Goal: Entertainment & Leisure: Consume media (video, audio)

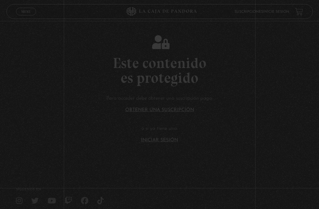
scroll to position [64, 0]
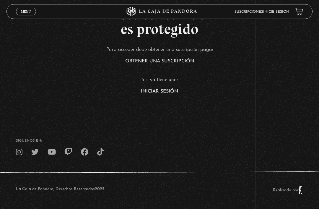
click at [173, 89] on link "Iniciar Sesión" at bounding box center [159, 91] width 37 height 5
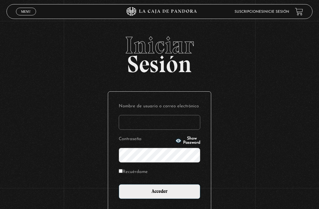
type input "[DOMAIN_NAME]"
click at [160, 194] on input "Acceder" at bounding box center [160, 191] width 82 height 15
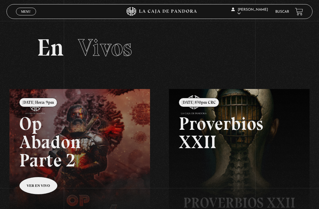
click at [28, 9] on link "Menu Cerrar" at bounding box center [26, 12] width 20 height 8
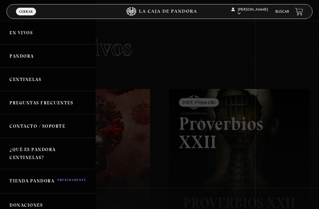
click at [53, 79] on link "Centinelas" at bounding box center [48, 79] width 96 height 23
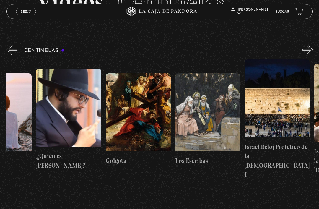
scroll to position [0, 7471]
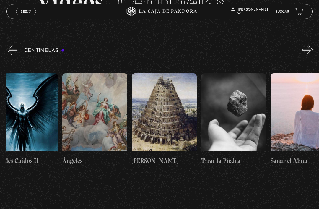
click at [12, 49] on button "«" at bounding box center [12, 50] width 10 height 10
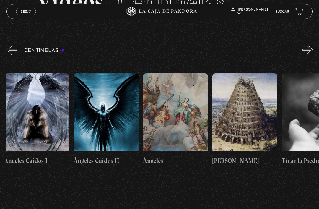
scroll to position [0, 7086]
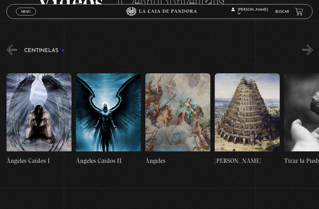
click at [45, 49] on div "Centinelas" at bounding box center [163, 111] width 313 height 136
click at [63, 53] on h3 "Centinelas" at bounding box center [44, 51] width 40 height 6
click at [12, 50] on button "«" at bounding box center [12, 50] width 10 height 10
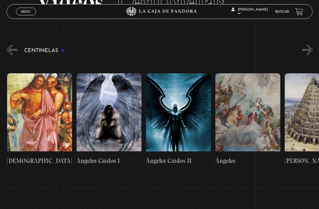
click at [15, 53] on button "«" at bounding box center [12, 50] width 10 height 10
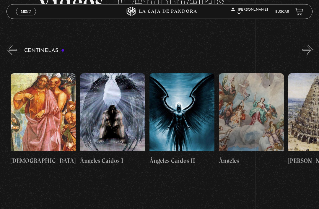
click at [17, 51] on button "«" at bounding box center [12, 50] width 10 height 10
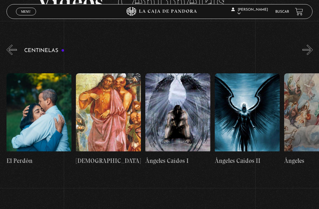
click at [16, 48] on button "«" at bounding box center [12, 50] width 10 height 10
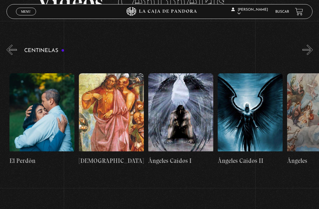
click at [16, 50] on button "«" at bounding box center [12, 50] width 10 height 10
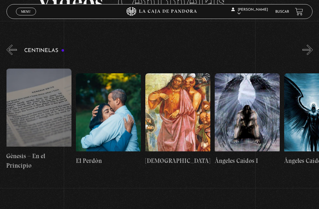
click at [16, 47] on button "«" at bounding box center [12, 50] width 10 height 10
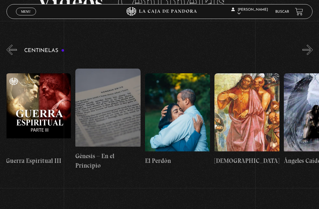
scroll to position [0, 6808]
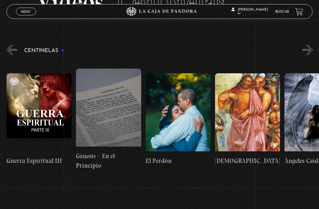
click at [31, 11] on span "Menu" at bounding box center [26, 12] width 10 height 4
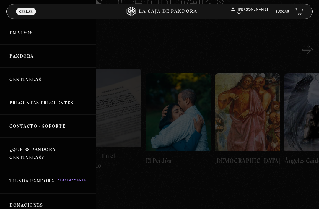
click at [68, 156] on link "¿Qué es Pandora Centinelas?" at bounding box center [48, 153] width 96 height 31
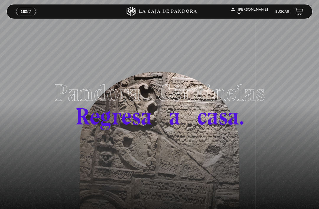
click at [27, 9] on link "Menu Cerrar" at bounding box center [26, 12] width 20 height 8
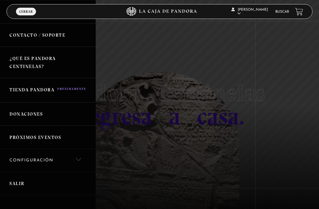
scroll to position [92, 0]
click at [82, 156] on link "Configuración" at bounding box center [48, 159] width 96 height 23
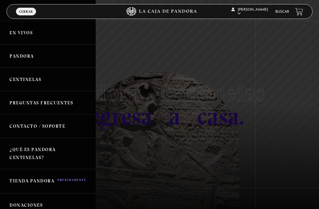
click at [70, 98] on link "Preguntas Frecuentes" at bounding box center [48, 102] width 96 height 23
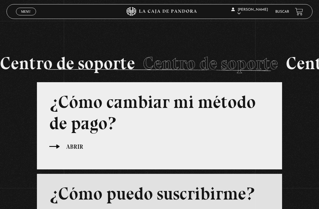
click at [29, 9] on link "Menu Cerrar" at bounding box center [26, 12] width 20 height 8
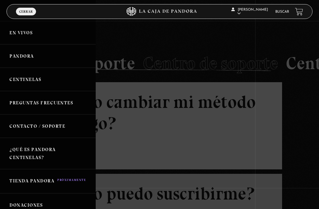
click at [31, 56] on link "Pandora" at bounding box center [48, 55] width 96 height 23
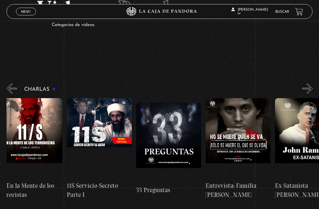
scroll to position [0, 78]
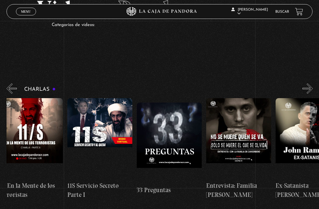
click at [26, 10] on span "Menu" at bounding box center [26, 12] width 10 height 4
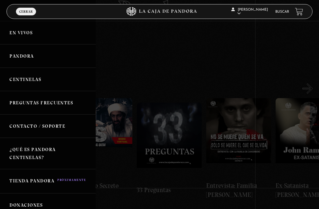
click at [33, 31] on link "En vivos" at bounding box center [48, 32] width 96 height 23
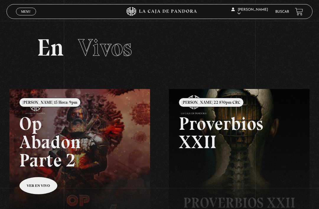
click at [27, 11] on span "Menu" at bounding box center [26, 12] width 10 height 4
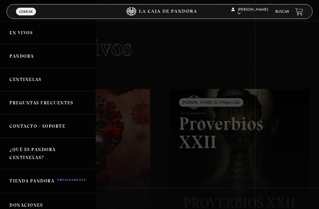
click at [33, 57] on link "Pandora" at bounding box center [48, 55] width 96 height 23
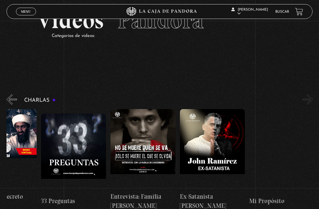
scroll to position [0, 174]
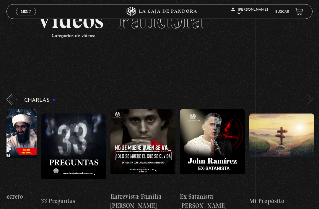
click at [304, 102] on button "»" at bounding box center [308, 99] width 10 height 10
click at [310, 98] on button "»" at bounding box center [308, 99] width 10 height 10
click at [307, 99] on button "»" at bounding box center [308, 99] width 10 height 10
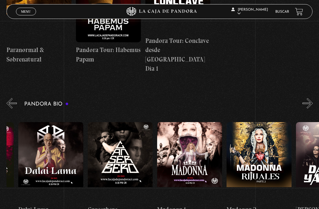
scroll to position [0, 260]
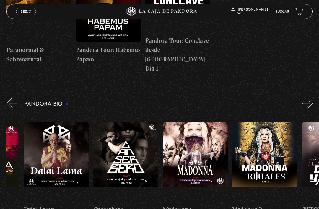
click at [213, 129] on figure at bounding box center [195, 162] width 65 height 80
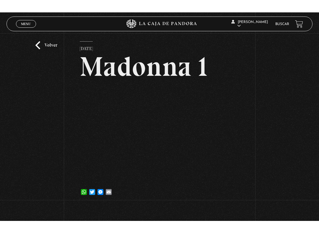
scroll to position [6, 0]
